Goal: Information Seeking & Learning: Learn about a topic

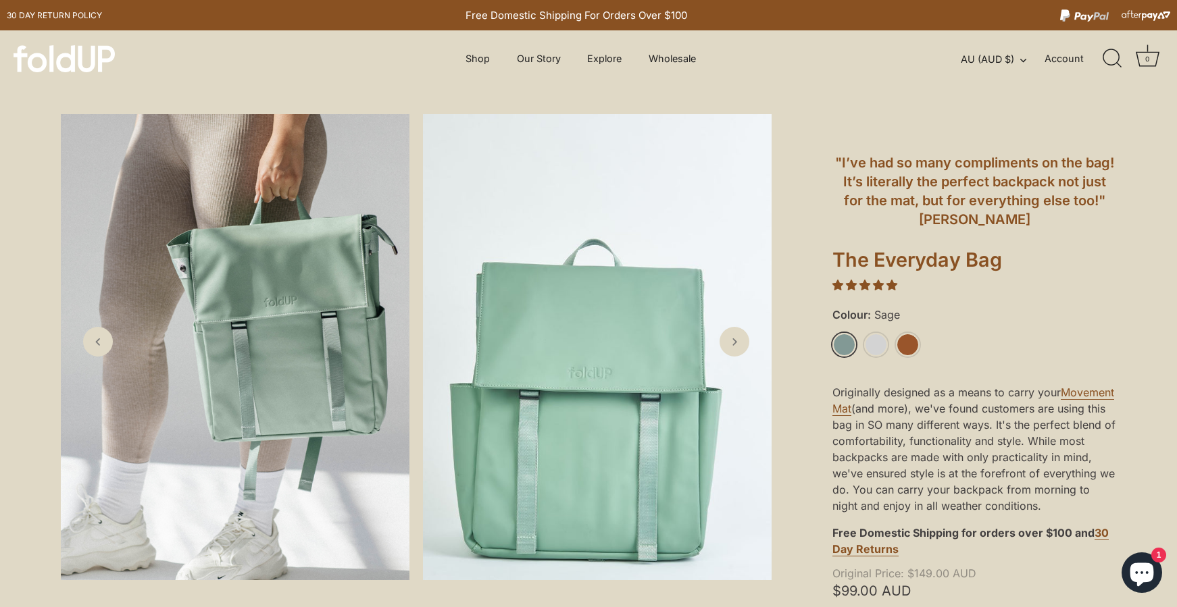
scroll to position [68, 0]
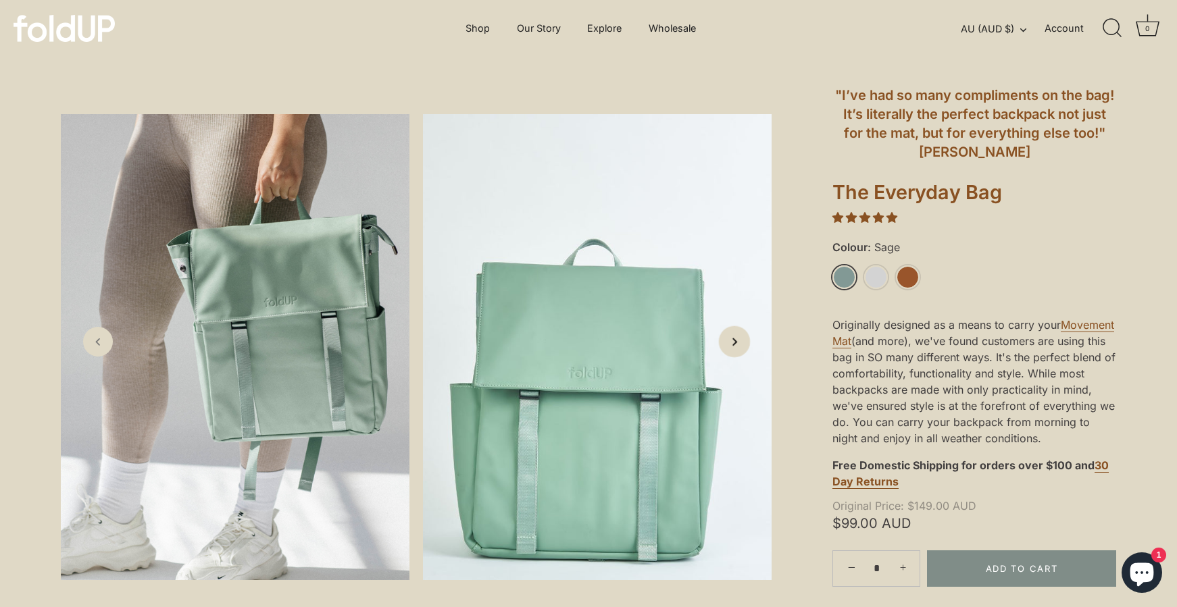
click at [728, 343] on icon "Next slide" at bounding box center [734, 341] width 14 height 14
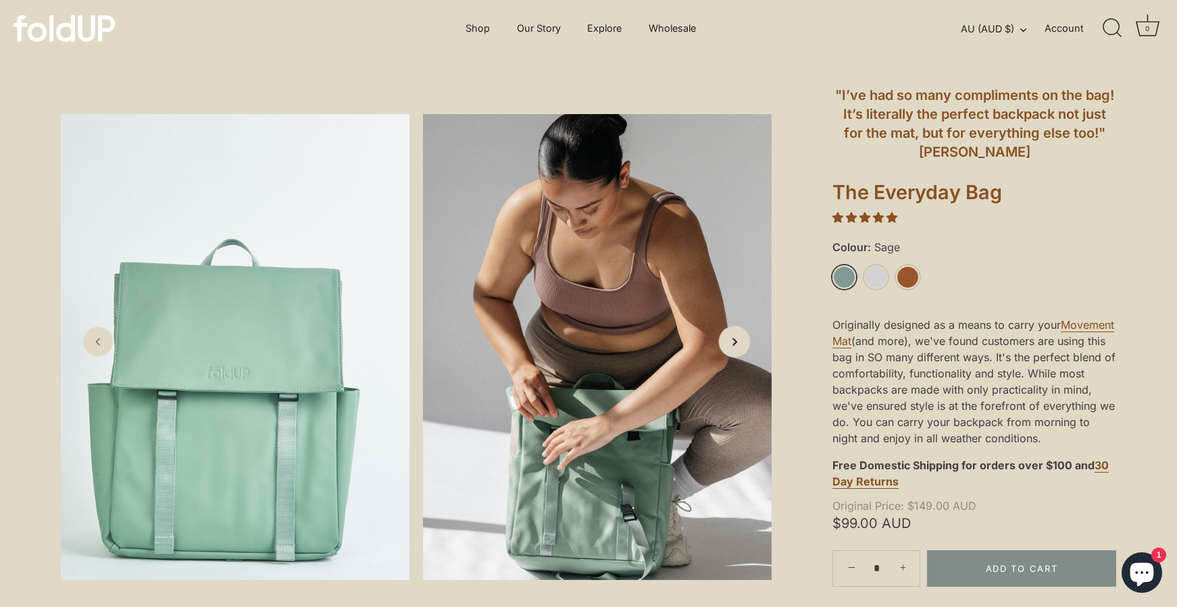
click at [730, 338] on icon "Next slide" at bounding box center [734, 341] width 14 height 14
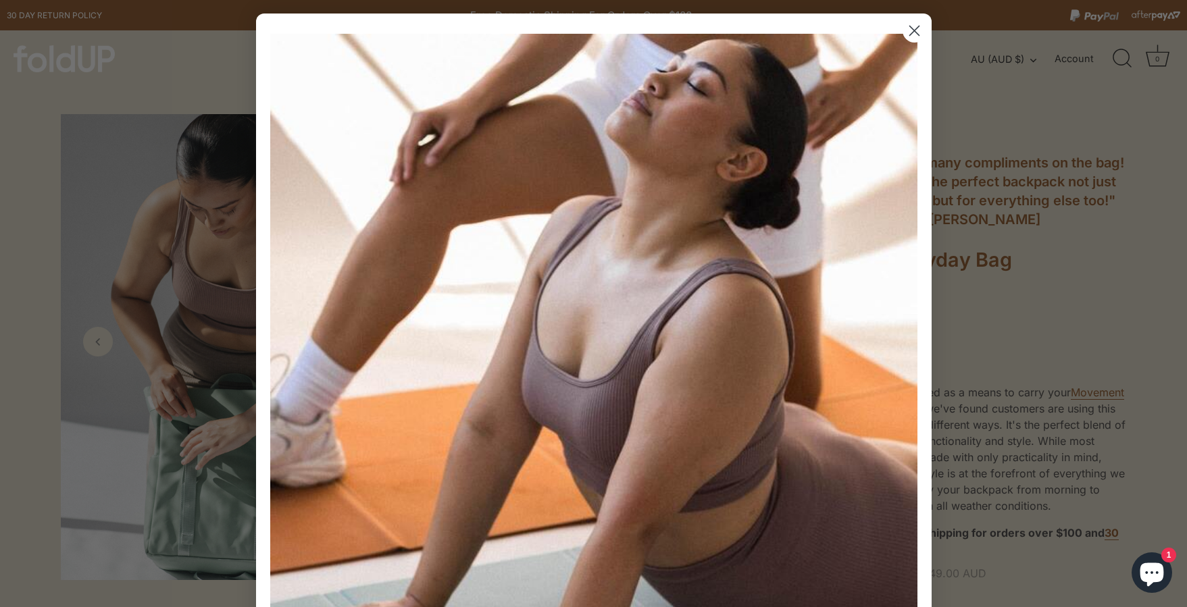
click at [908, 34] on circle "Close dialog" at bounding box center [913, 31] width 22 height 22
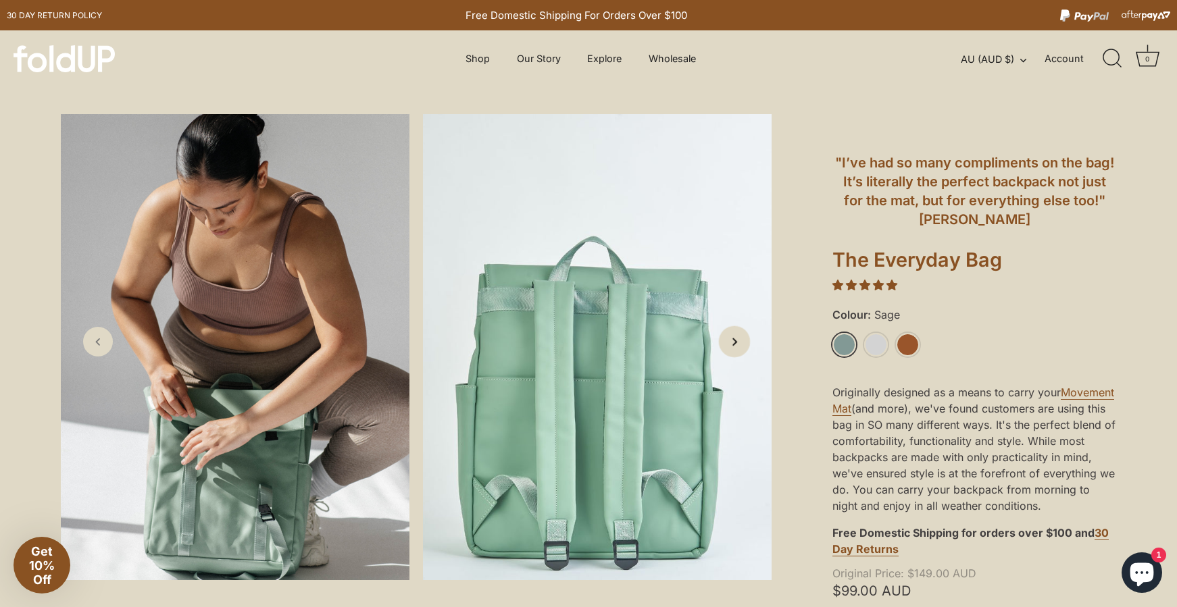
click at [746, 349] on link "Next slide" at bounding box center [735, 342] width 32 height 32
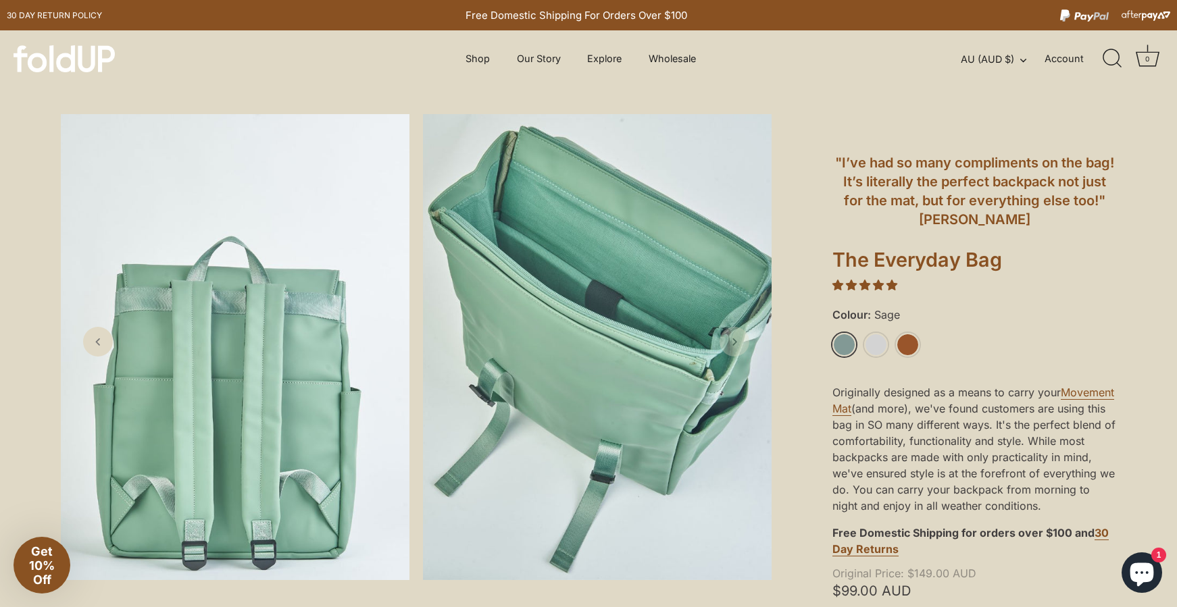
click at [734, 347] on icon "Next slide" at bounding box center [735, 342] width 14 height 14
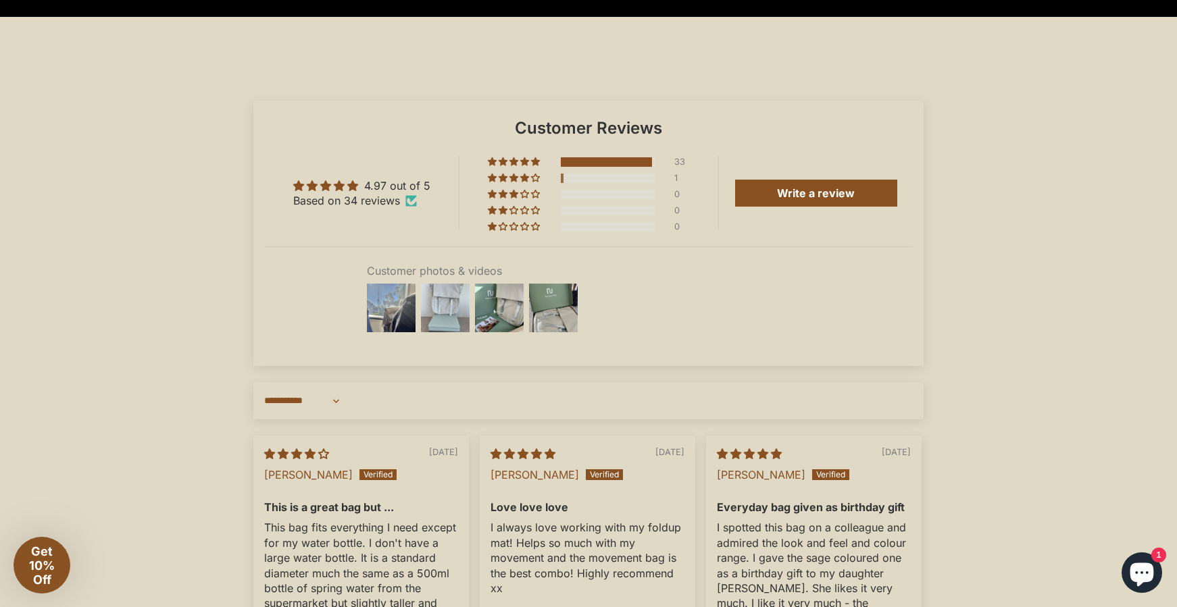
scroll to position [2094, 0]
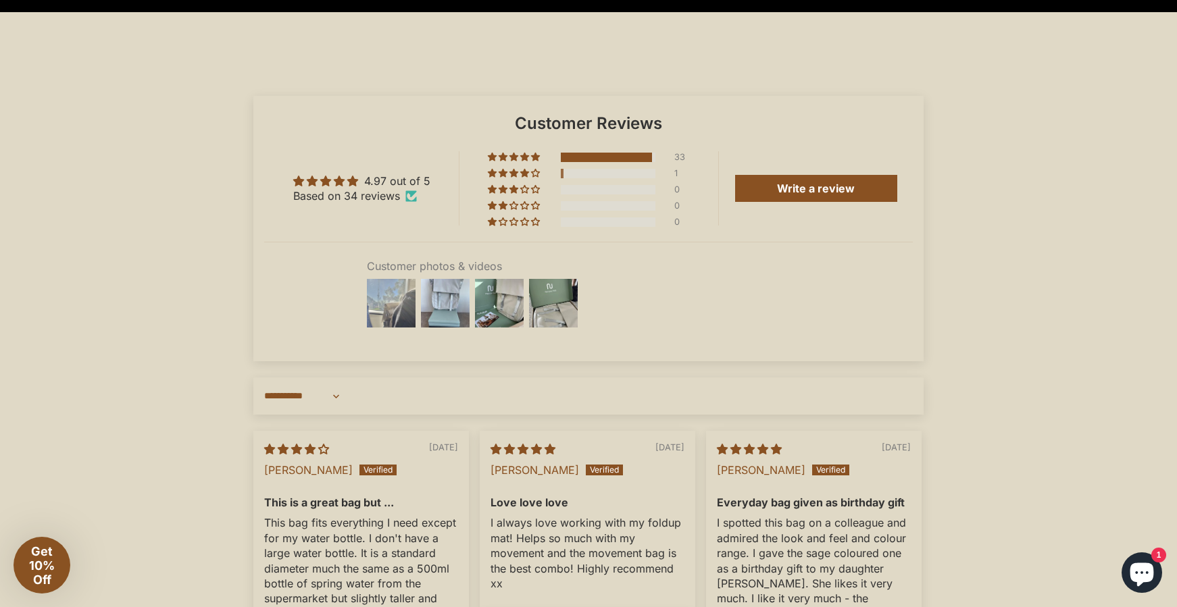
click at [392, 330] on img at bounding box center [391, 303] width 54 height 54
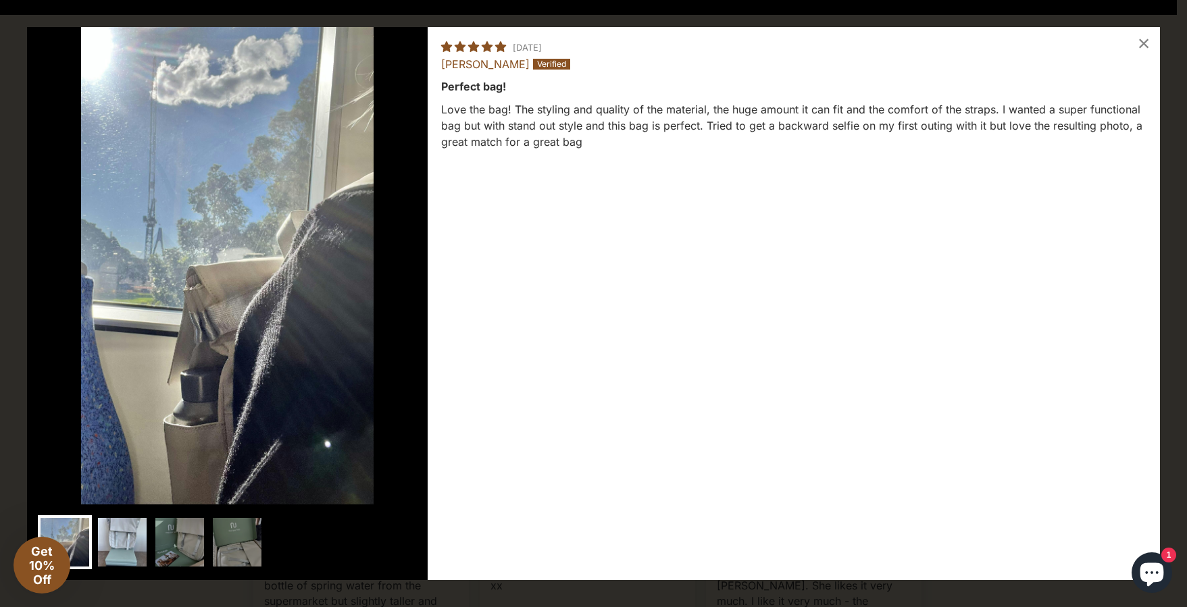
click at [116, 547] on img at bounding box center [122, 542] width 54 height 54
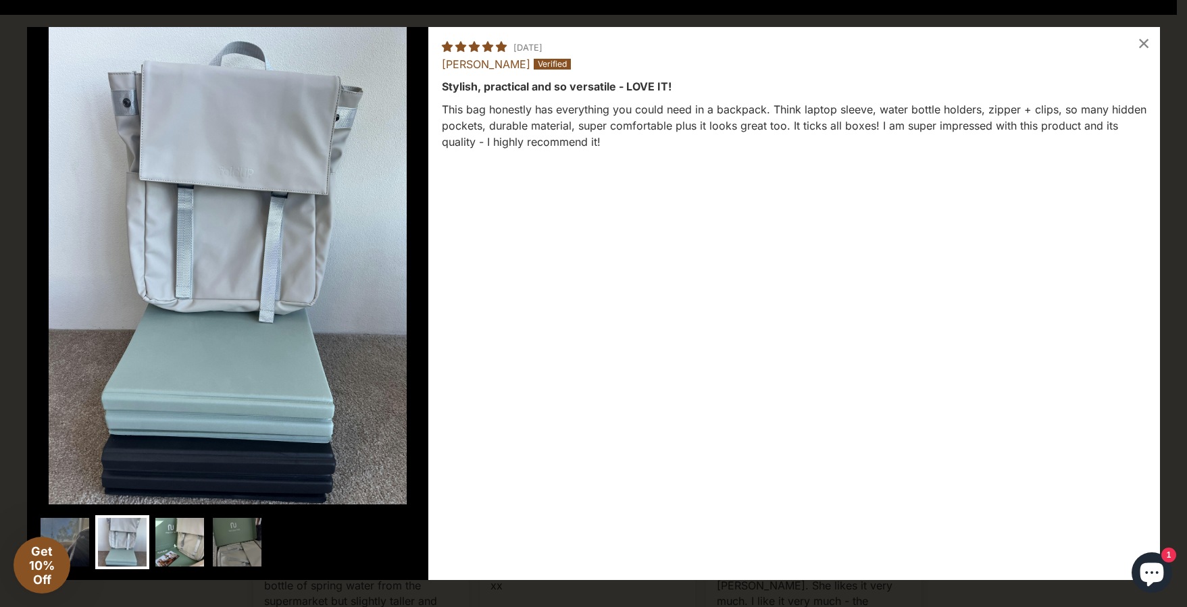
click at [174, 536] on img at bounding box center [180, 542] width 54 height 54
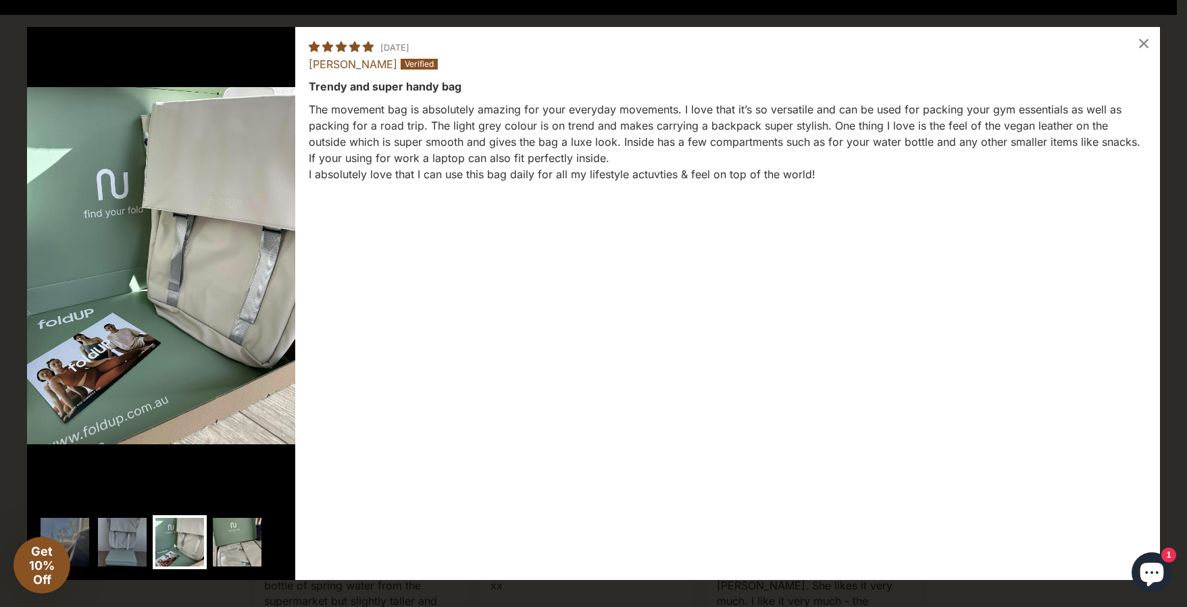
click at [244, 530] on img at bounding box center [237, 542] width 54 height 54
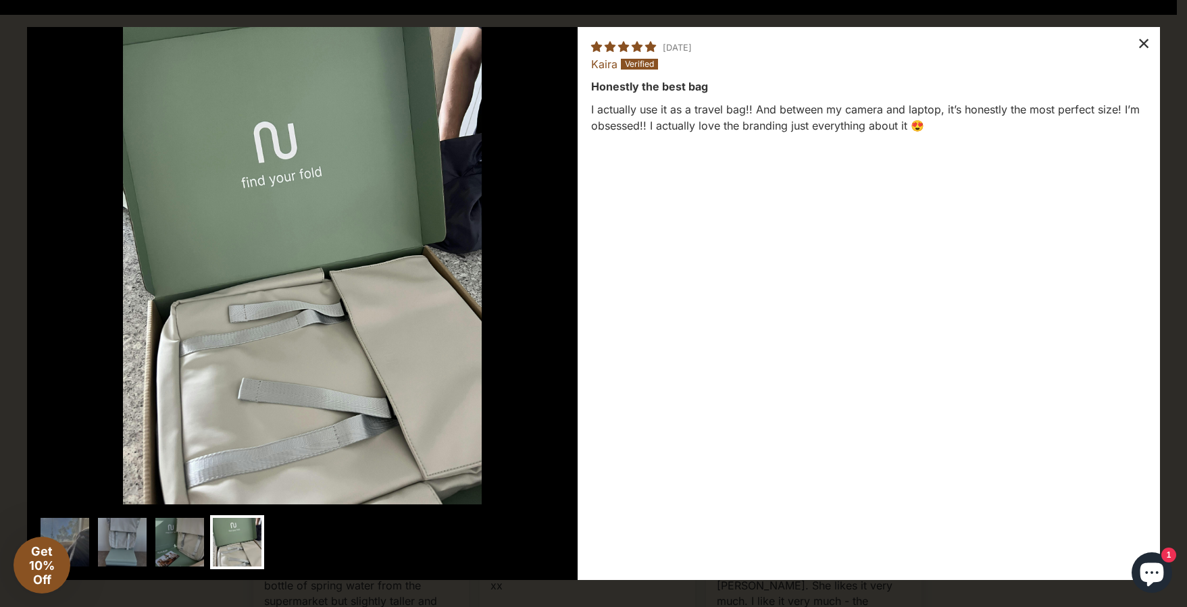
click at [1155, 41] on div "×" at bounding box center [1143, 43] width 32 height 32
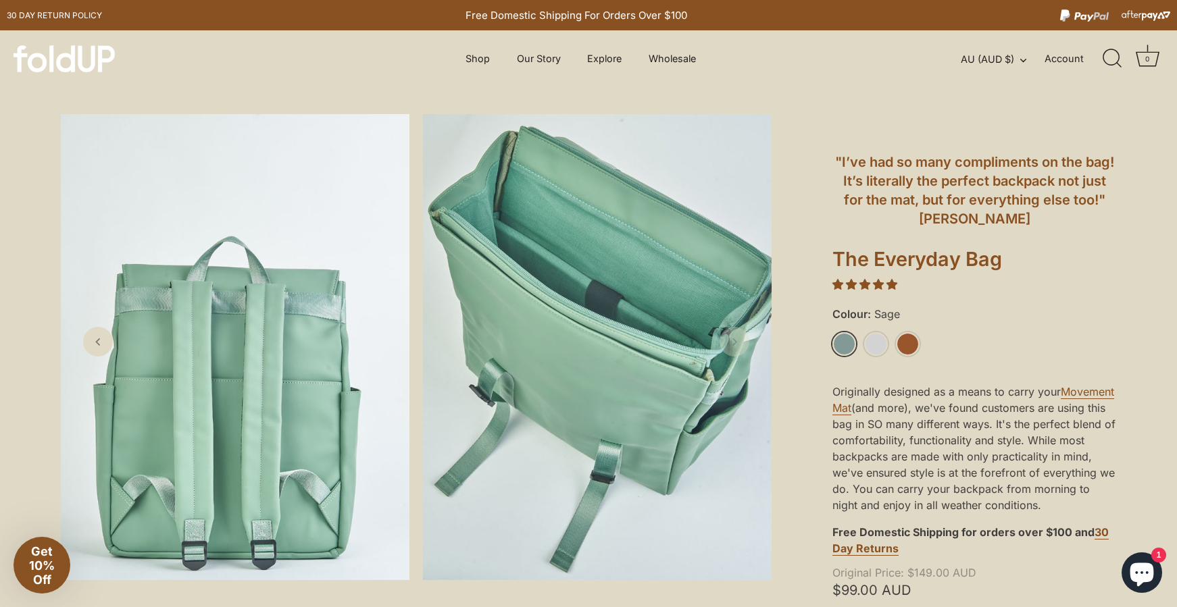
scroll to position [0, 0]
click at [859, 409] on link "Movement Mat" at bounding box center [973, 401] width 282 height 30
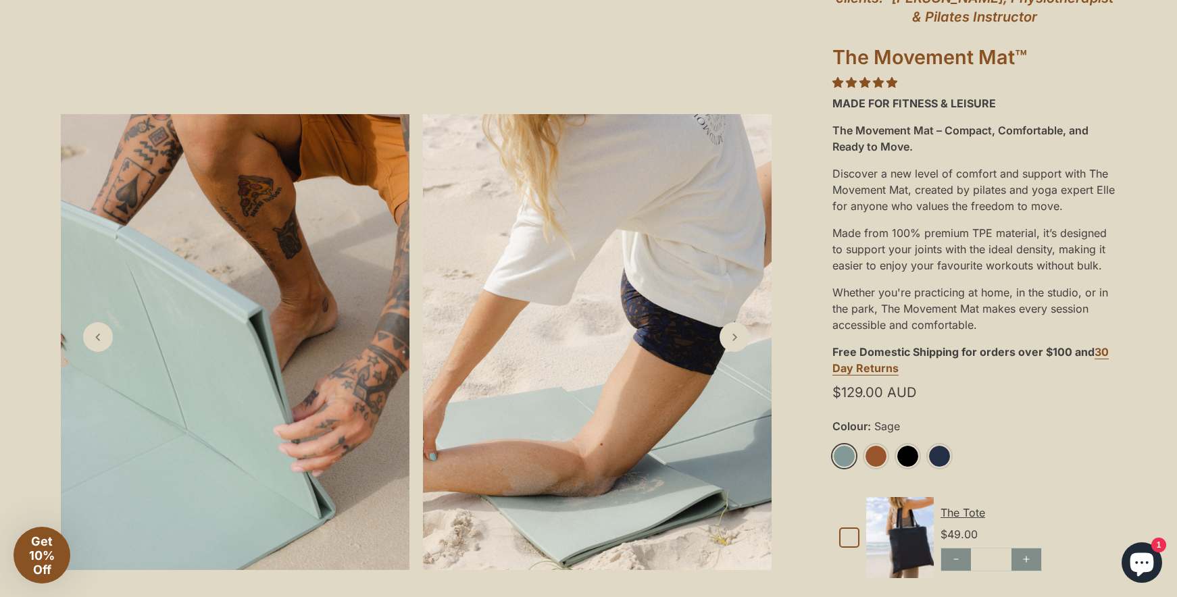
scroll to position [203, 0]
